Goal: Navigation & Orientation: Find specific page/section

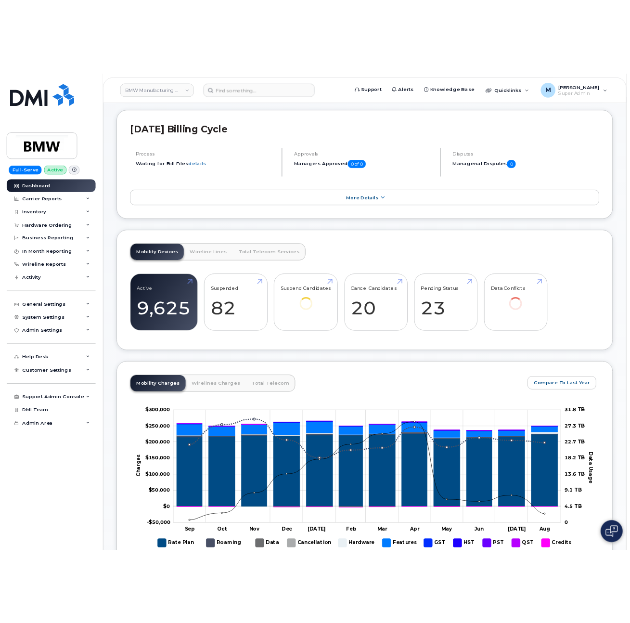
scroll to position [145, 0]
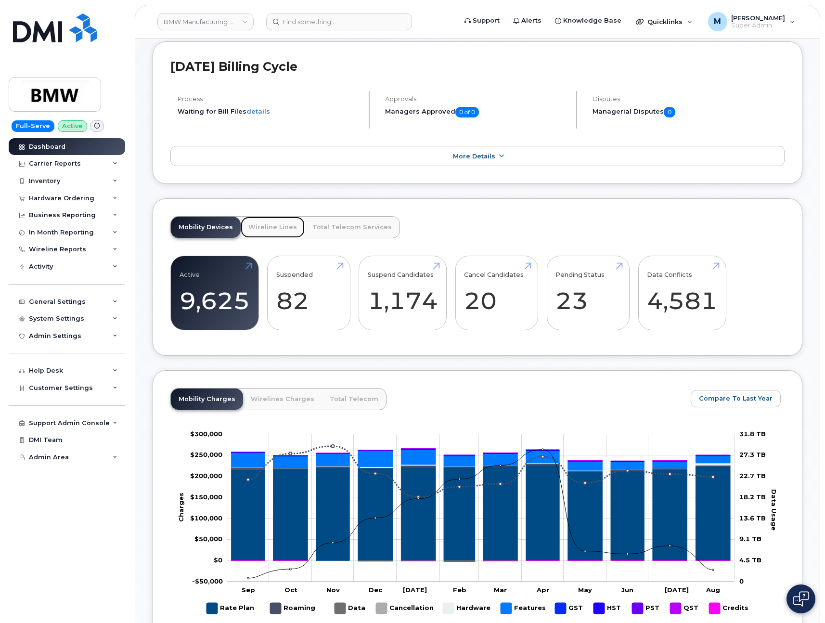
click at [264, 233] on link "Wireline Lines" at bounding box center [273, 227] width 64 height 21
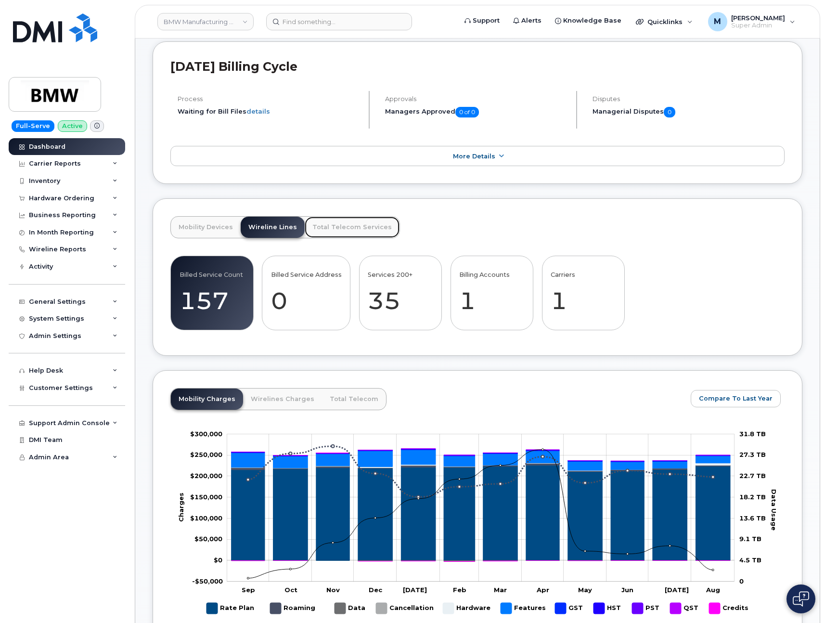
click at [341, 238] on link "Total Telecom Services" at bounding box center [352, 227] width 95 height 21
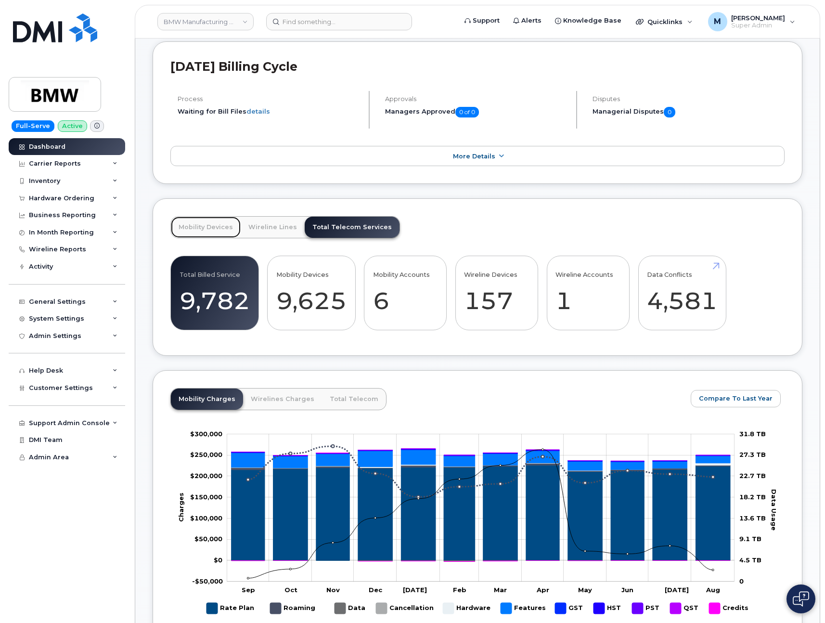
click at [207, 234] on link "Mobility Devices" at bounding box center [206, 227] width 70 height 21
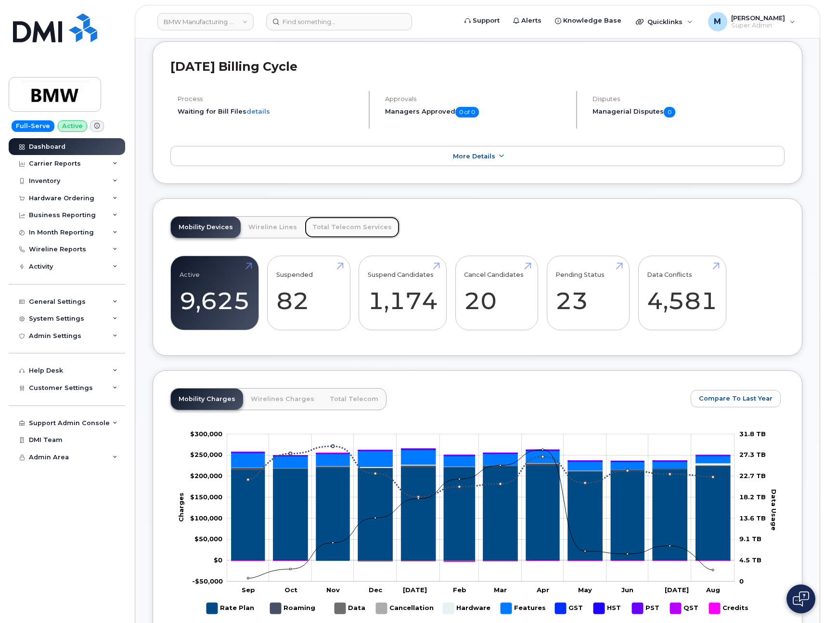
click at [329, 228] on link "Total Telecom Services" at bounding box center [352, 227] width 95 height 21
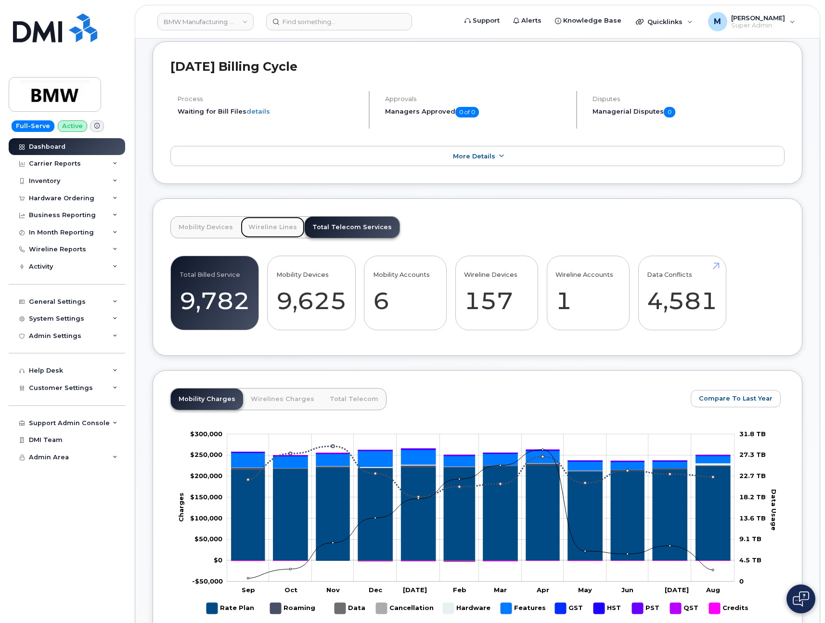
click at [258, 238] on link "Wireline Lines" at bounding box center [273, 227] width 64 height 21
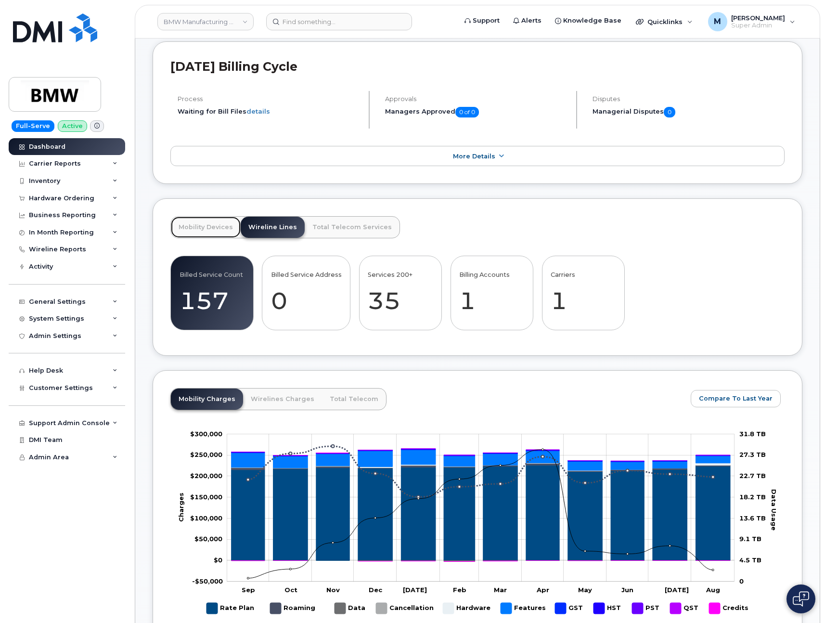
click at [202, 235] on link "Mobility Devices" at bounding box center [206, 227] width 70 height 21
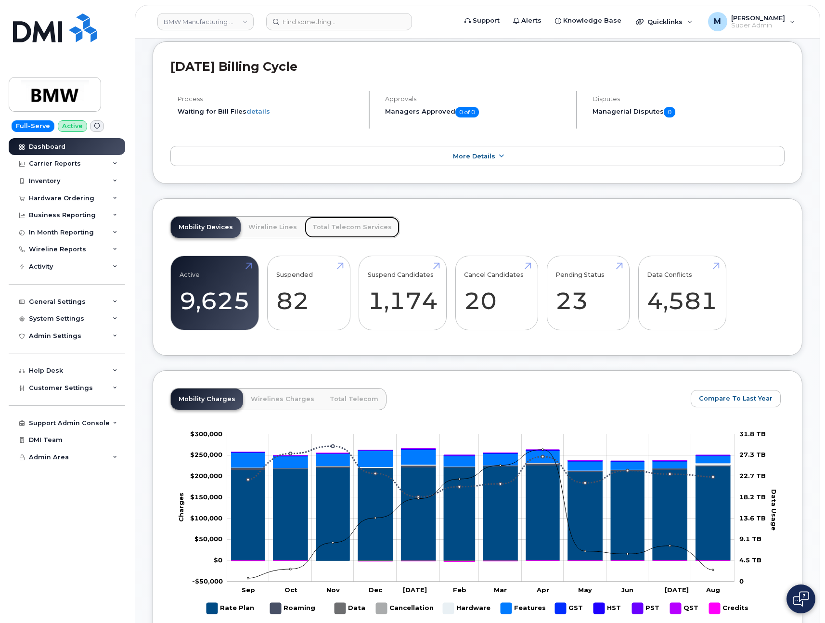
click at [324, 237] on link "Total Telecom Services" at bounding box center [352, 227] width 95 height 21
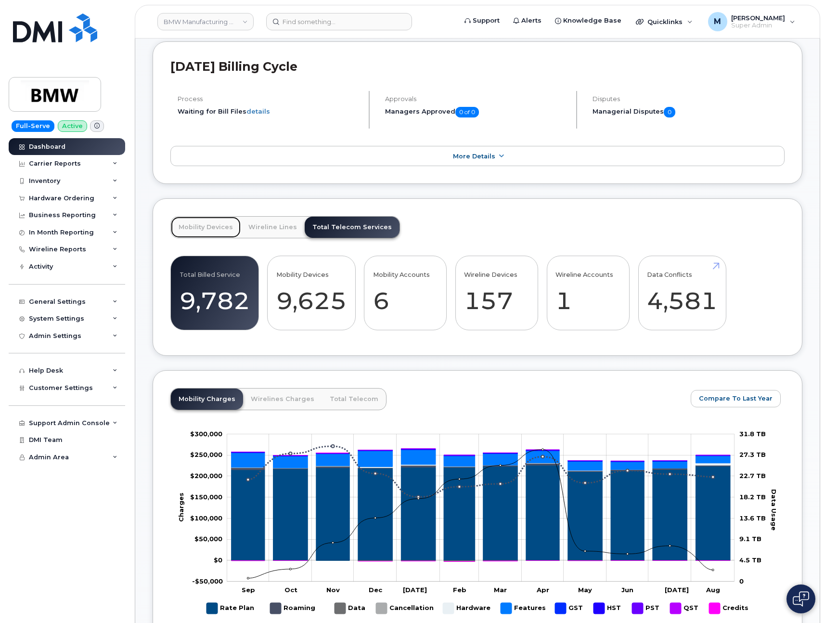
click at [203, 237] on link "Mobility Devices" at bounding box center [206, 227] width 70 height 21
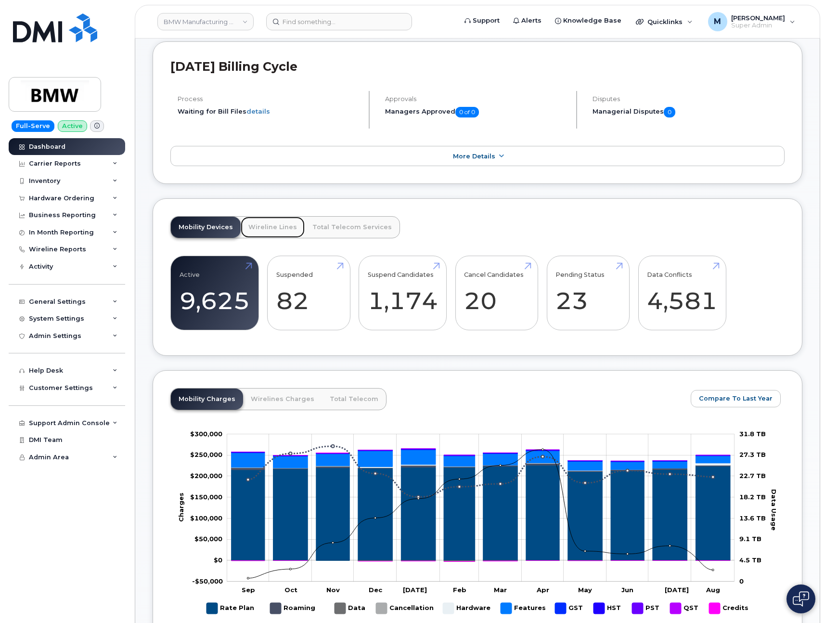
click at [253, 238] on link "Wireline Lines" at bounding box center [273, 227] width 64 height 21
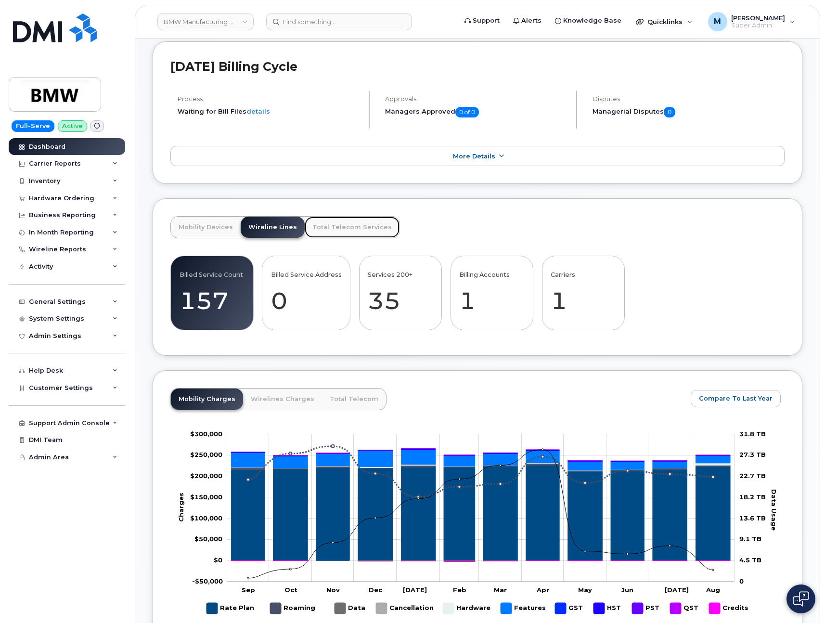
click at [330, 238] on link "Total Telecom Services" at bounding box center [352, 227] width 95 height 21
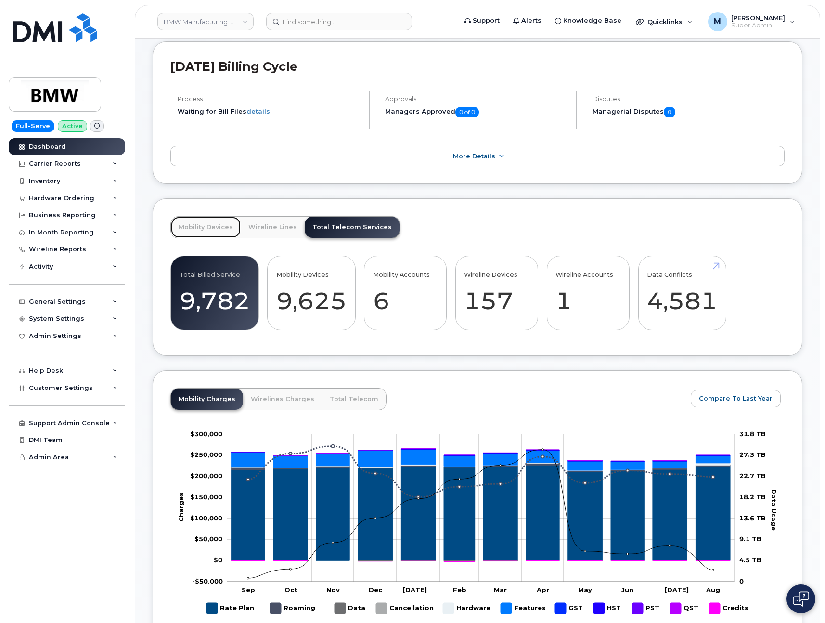
click at [201, 238] on link "Mobility Devices" at bounding box center [206, 227] width 70 height 21
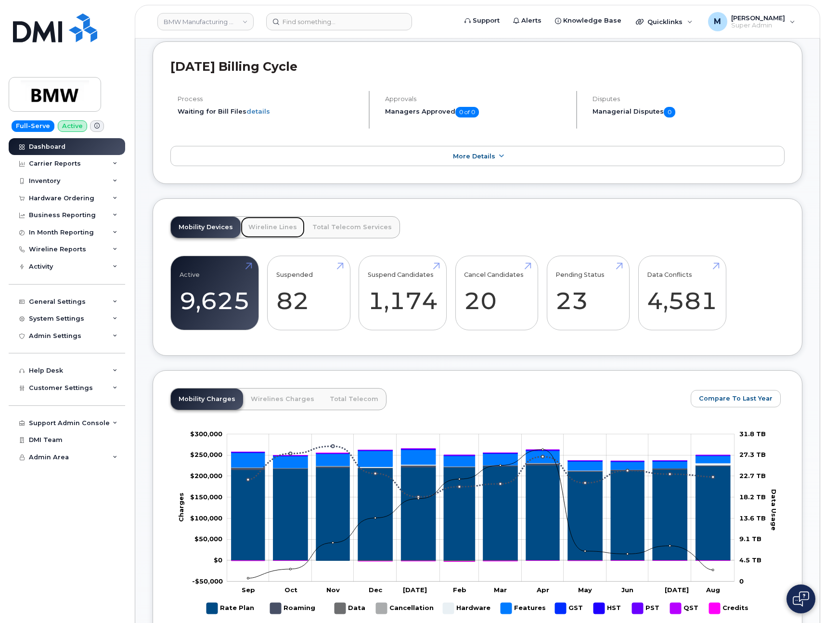
click at [259, 234] on link "Wireline Lines" at bounding box center [273, 227] width 64 height 21
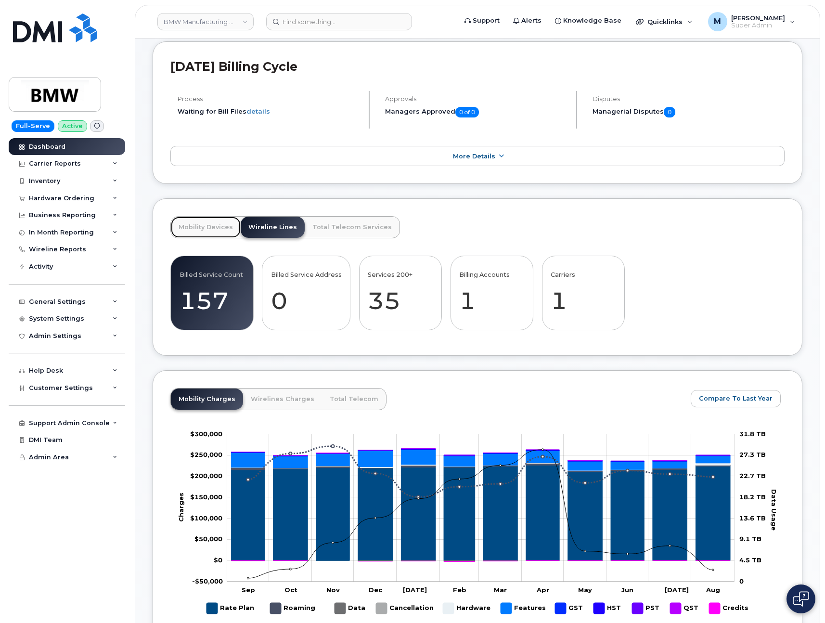
click at [204, 238] on link "Mobility Devices" at bounding box center [206, 227] width 70 height 21
